Goal: Task Accomplishment & Management: Use online tool/utility

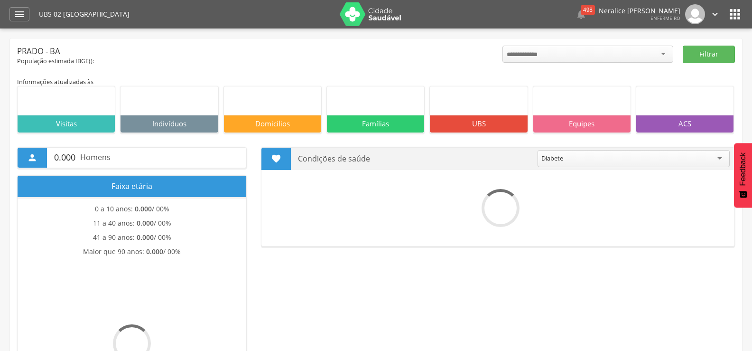
click at [17, 17] on icon "" at bounding box center [19, 14] width 11 height 11
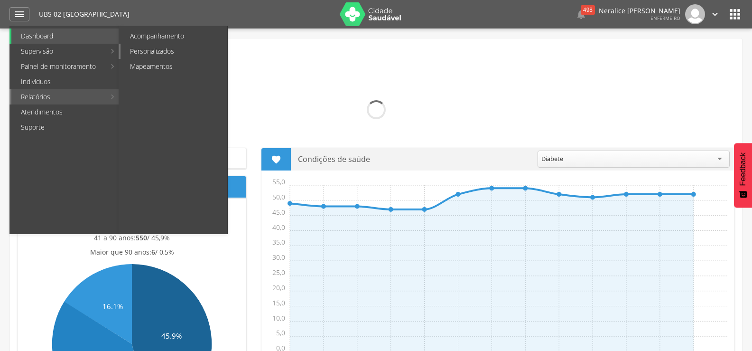
click at [160, 48] on link "Personalizados" at bounding box center [173, 51] width 107 height 15
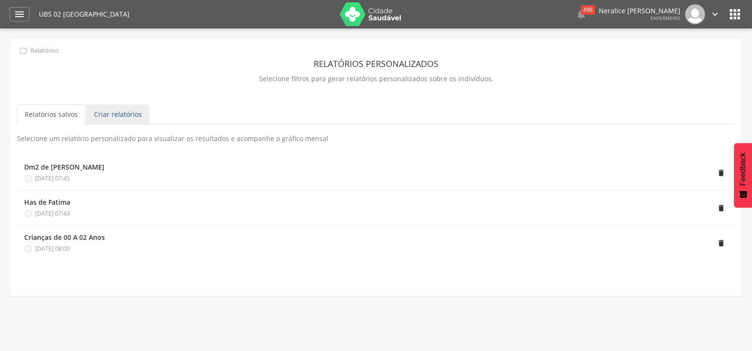
click at [123, 107] on link "Criar relatórios" at bounding box center [117, 114] width 63 height 20
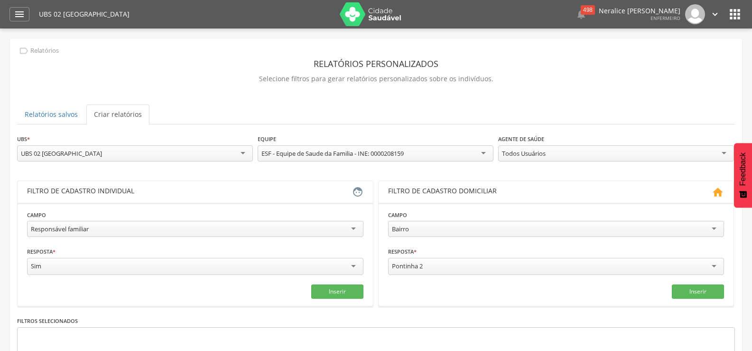
click at [182, 229] on div "Responsável familiar" at bounding box center [195, 229] width 336 height 16
click at [84, 268] on div "Masculino" at bounding box center [195, 266] width 336 height 17
click at [337, 287] on button "Inserir" at bounding box center [337, 290] width 52 height 14
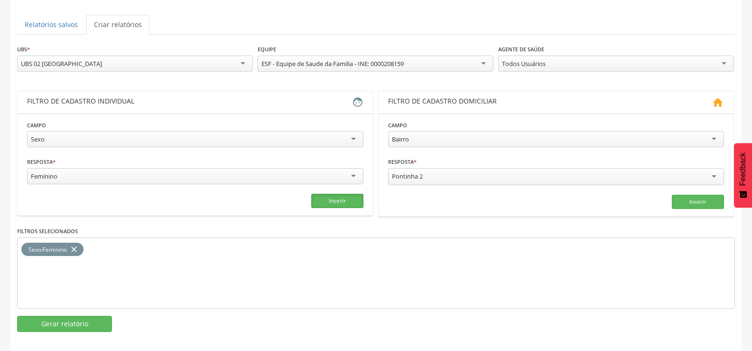
scroll to position [95, 0]
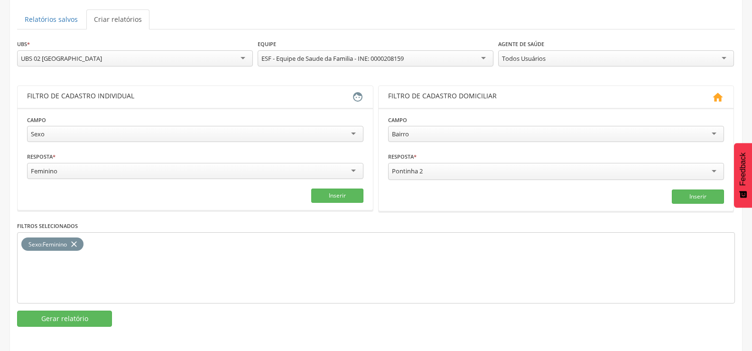
click at [157, 132] on div "Sexo" at bounding box center [195, 134] width 336 height 16
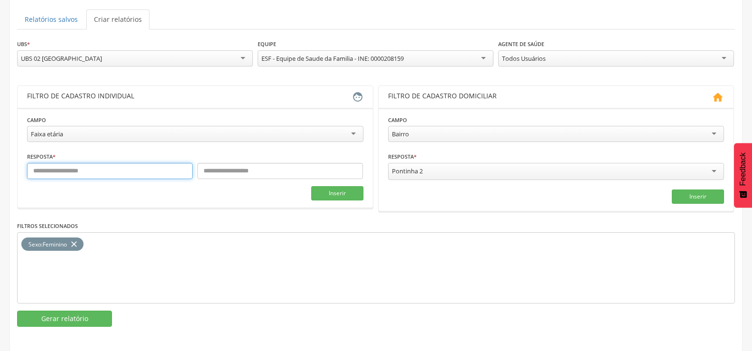
click at [100, 170] on input "text" at bounding box center [110, 171] width 166 height 16
type input "**"
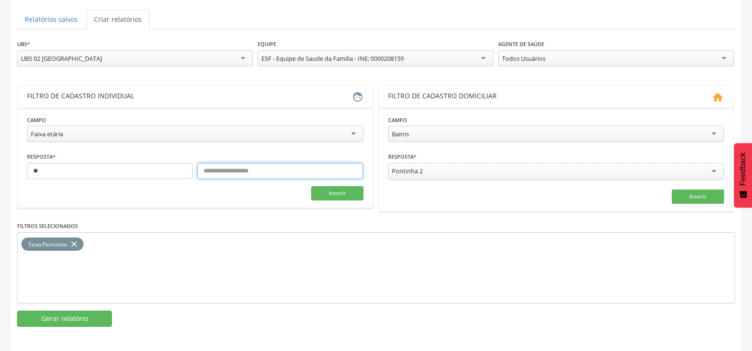
click at [221, 170] on input "text" at bounding box center [280, 171] width 166 height 16
type input "**"
click at [340, 194] on button "Inserir" at bounding box center [337, 193] width 52 height 14
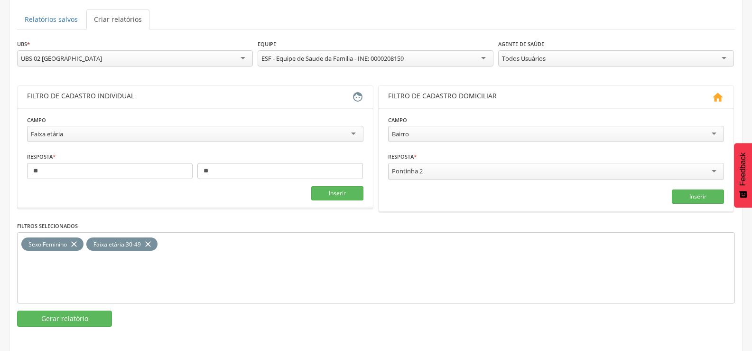
click at [447, 166] on div "Pontinha 2" at bounding box center [556, 171] width 336 height 17
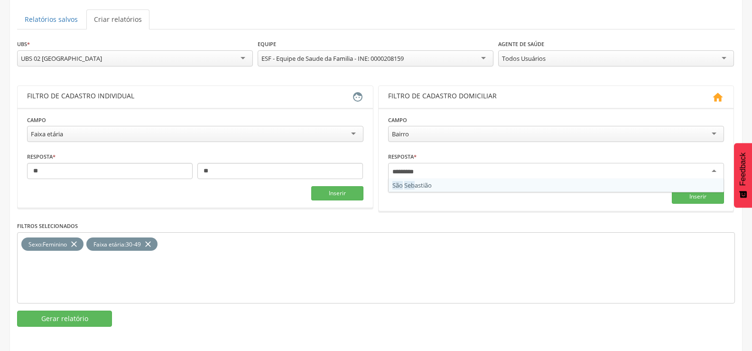
type input "**********"
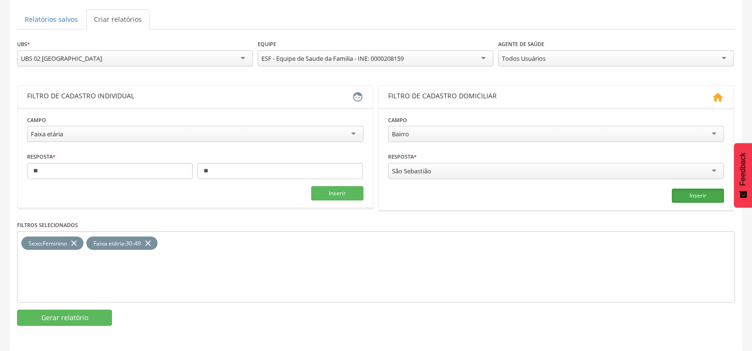
click at [713, 195] on button "Inserir" at bounding box center [698, 195] width 52 height 14
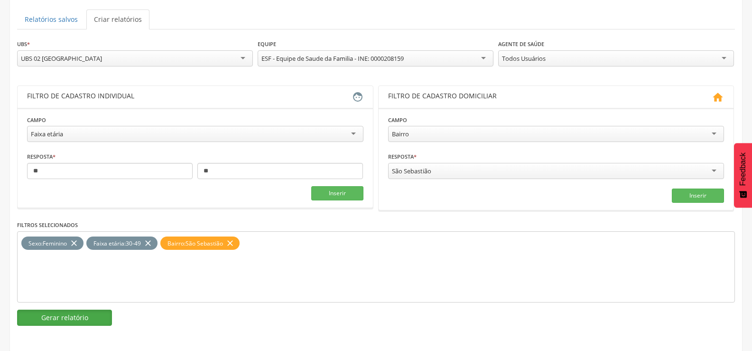
click at [73, 314] on button "Gerar relatório" at bounding box center [64, 317] width 95 height 16
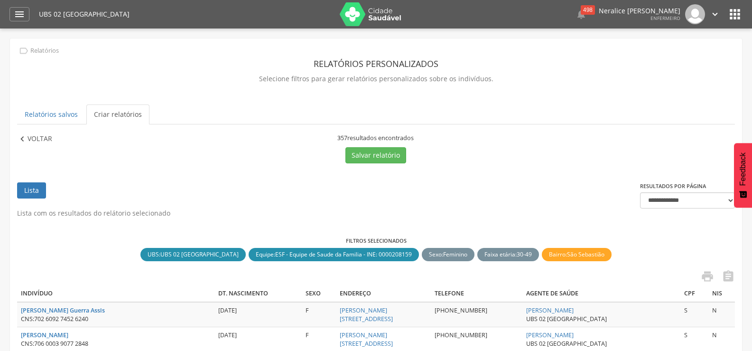
click at [36, 138] on p "Voltar" at bounding box center [40, 139] width 25 height 10
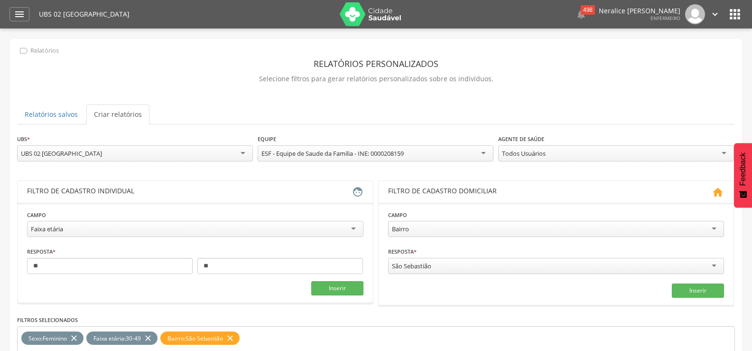
click at [643, 148] on div "Todos Usuários" at bounding box center [616, 153] width 236 height 16
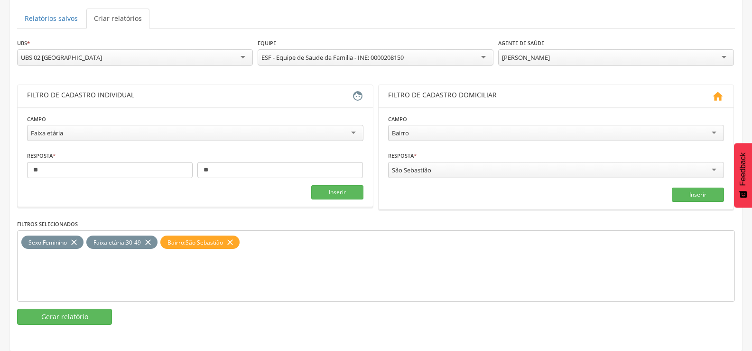
scroll to position [96, 0]
click at [57, 311] on button "Gerar relatório" at bounding box center [64, 316] width 95 height 16
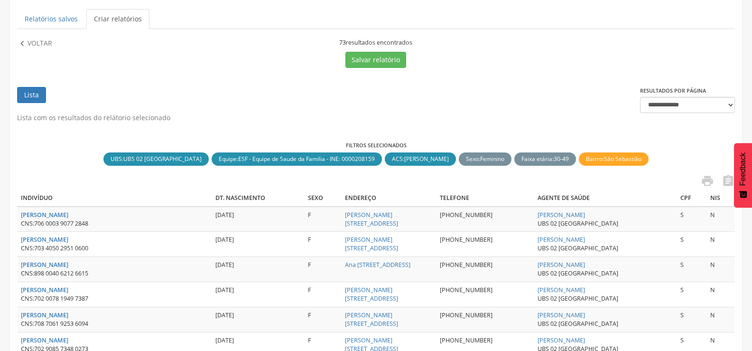
scroll to position [0, 0]
